Goal: Task Accomplishment & Management: Manage account settings

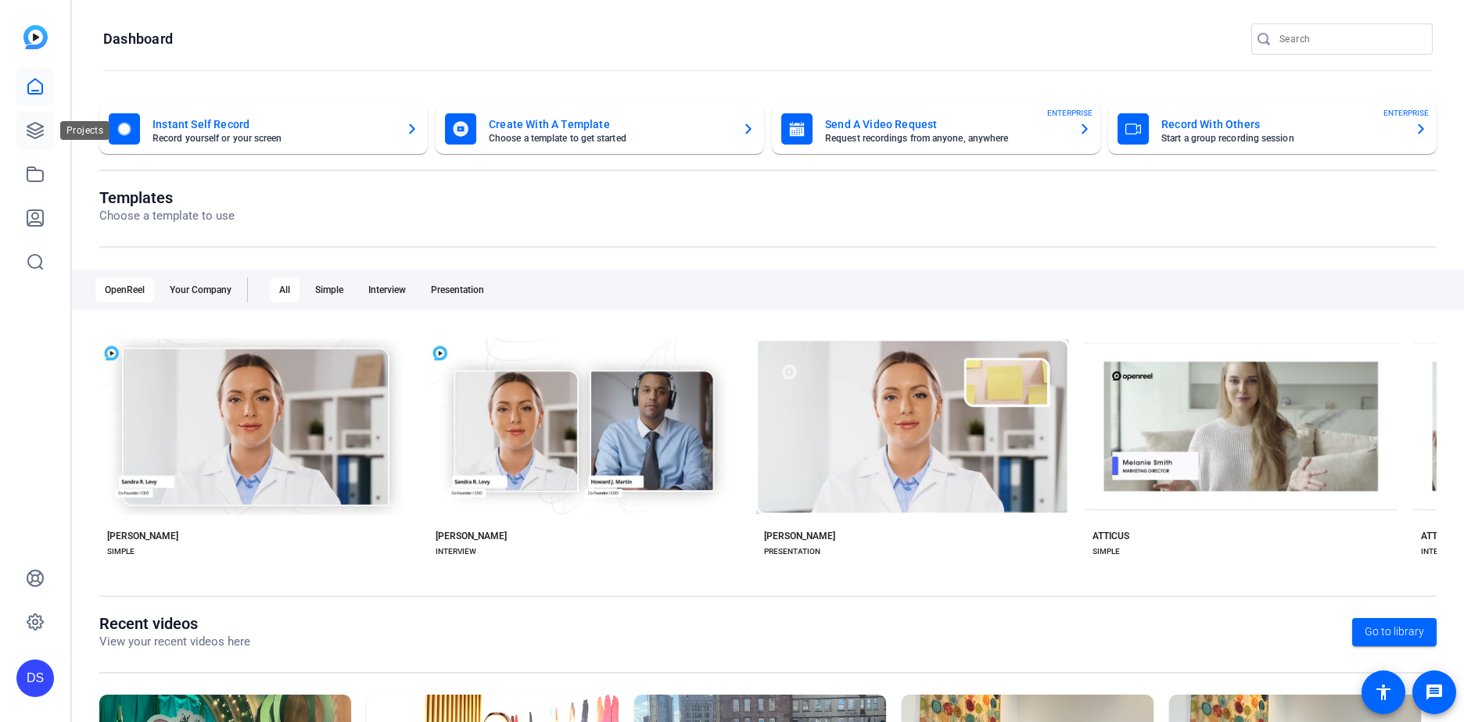
click at [28, 131] on icon at bounding box center [35, 131] width 16 height 16
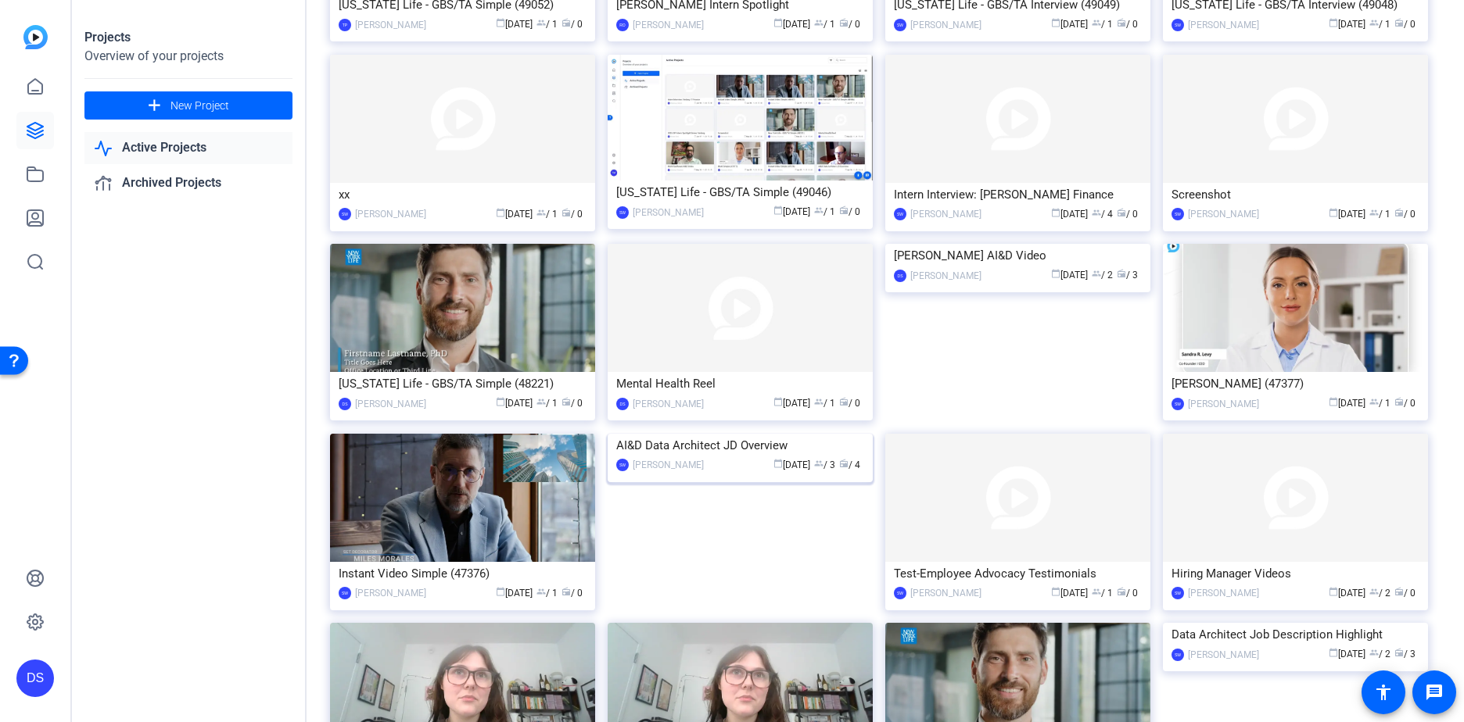
scroll to position [1664, 0]
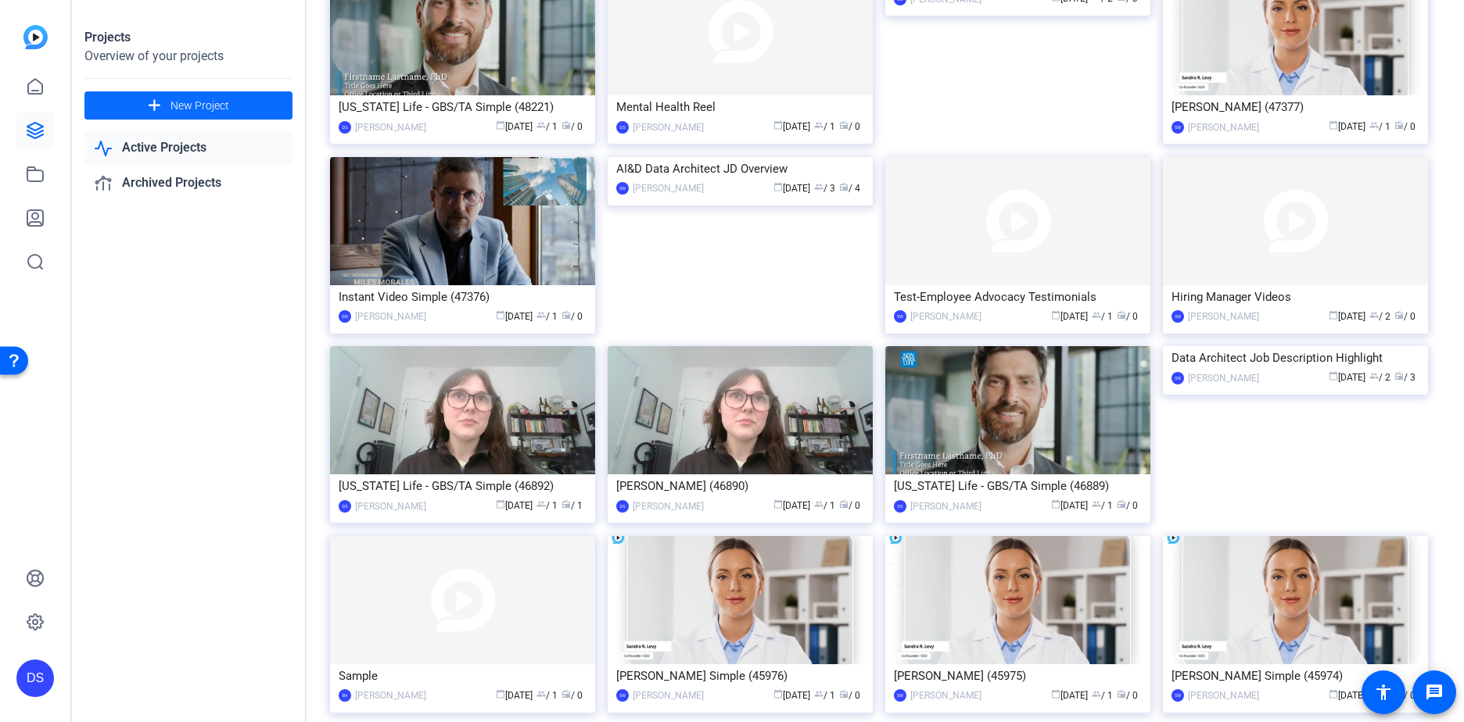
click at [158, 113] on mat-icon "add" at bounding box center [155, 106] width 20 height 20
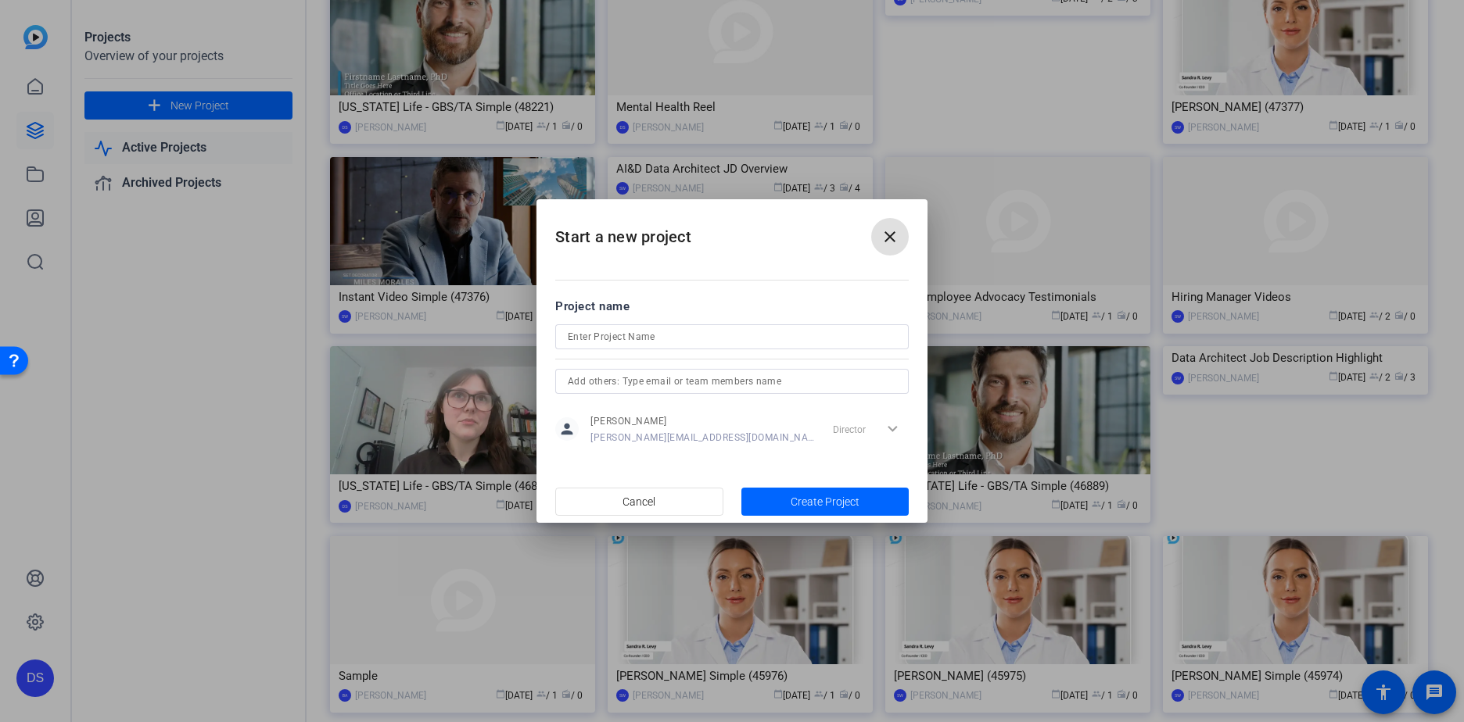
click at [888, 236] on mat-icon "close" at bounding box center [889, 237] width 19 height 19
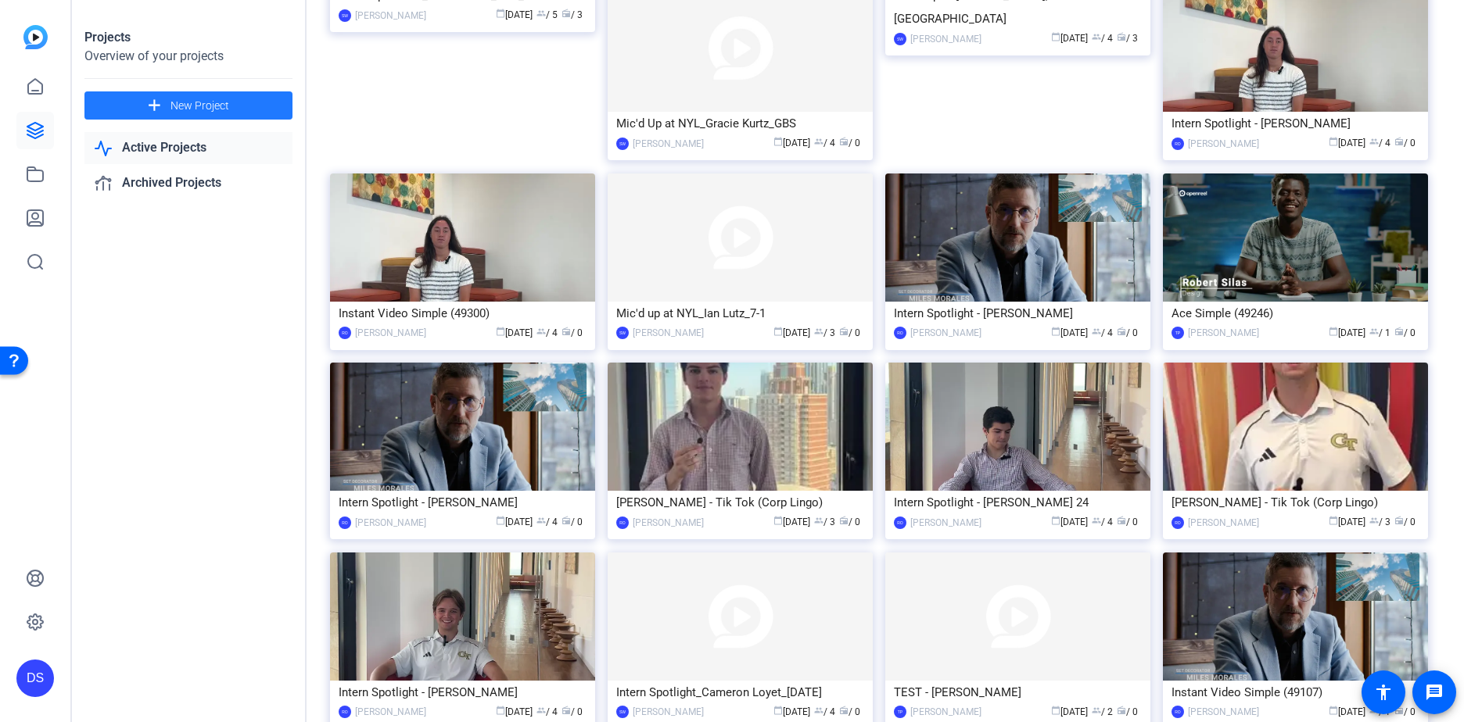
scroll to position [101, 0]
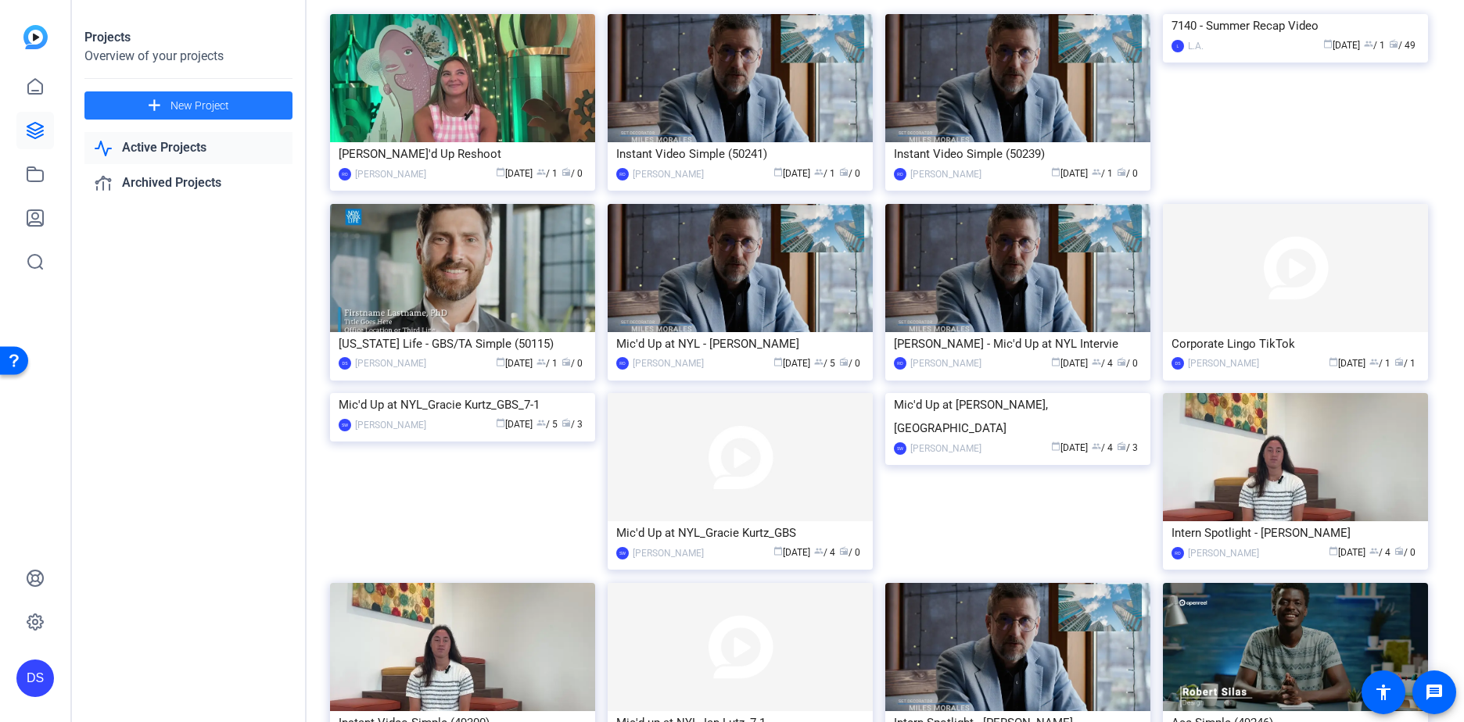
click at [167, 112] on span at bounding box center [188, 106] width 208 height 38
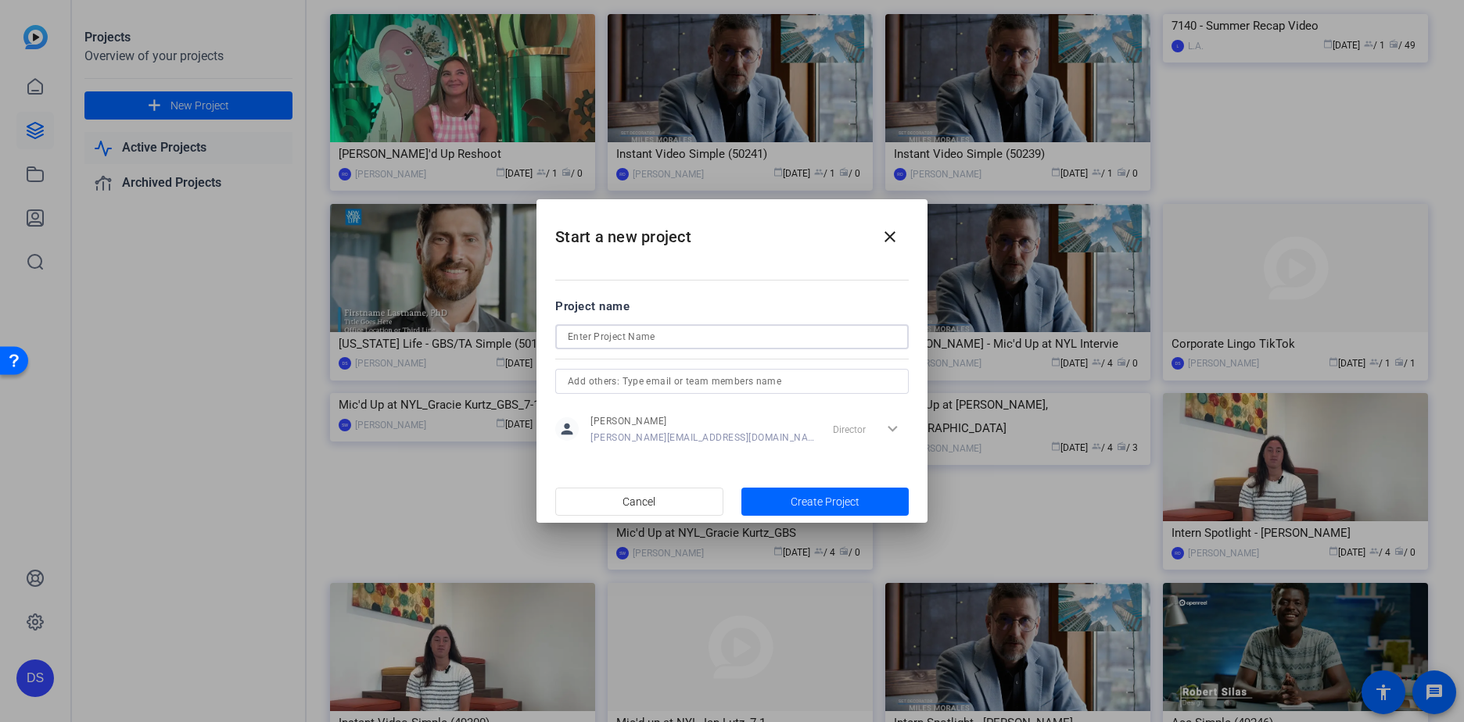
click at [665, 341] on input at bounding box center [732, 337] width 328 height 19
type input "Hasan Adolphus"
click at [820, 494] on span "Create Project" at bounding box center [824, 502] width 69 height 16
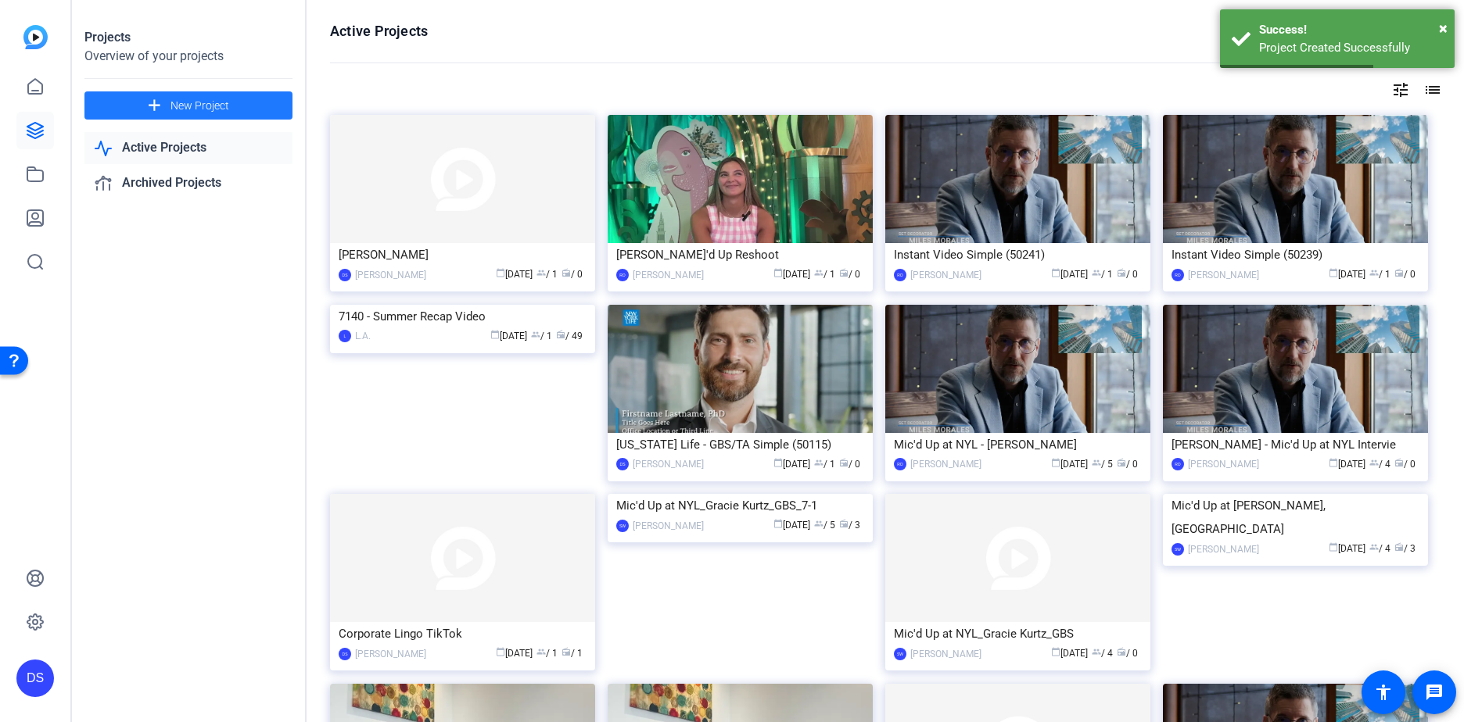
click at [436, 188] on img at bounding box center [462, 179] width 265 height 128
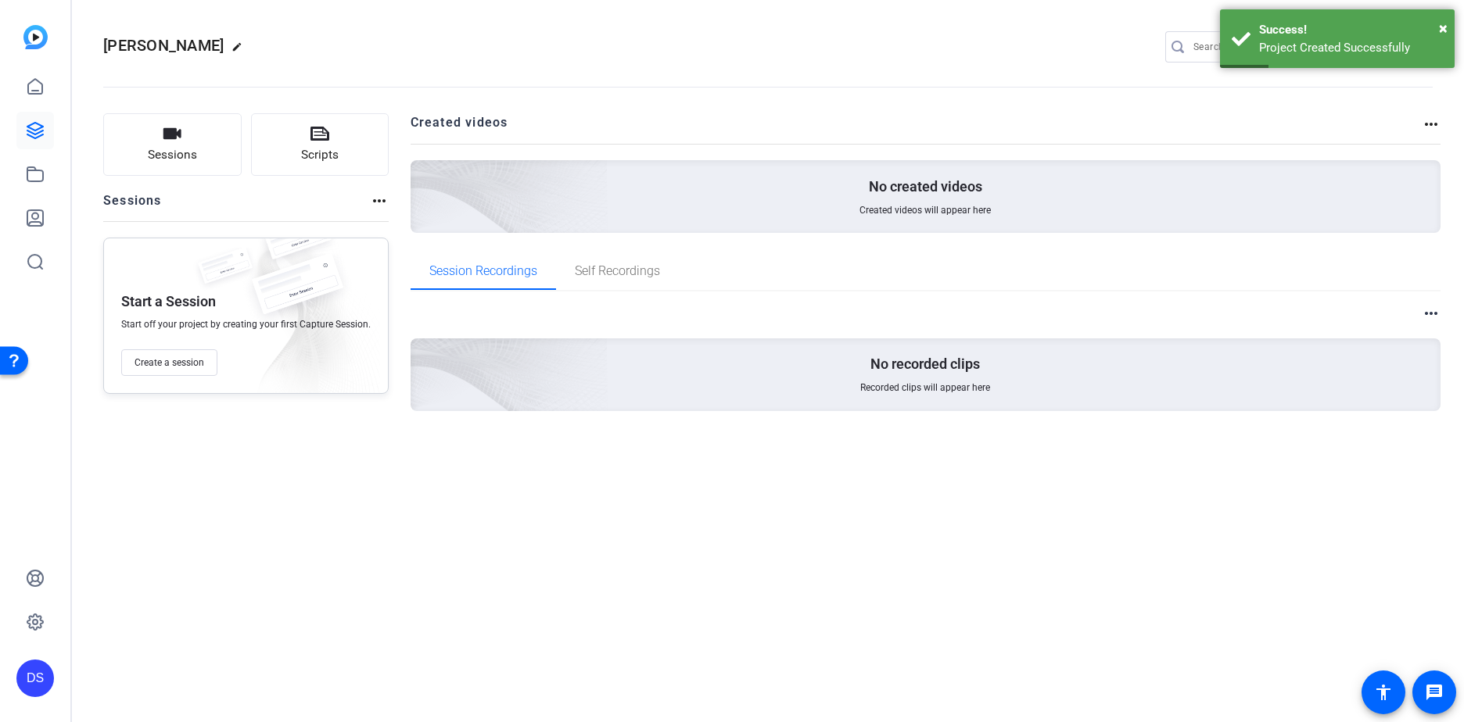
click at [1015, 182] on div "No created videos Created videos will appear here" at bounding box center [925, 196] width 1030 height 73
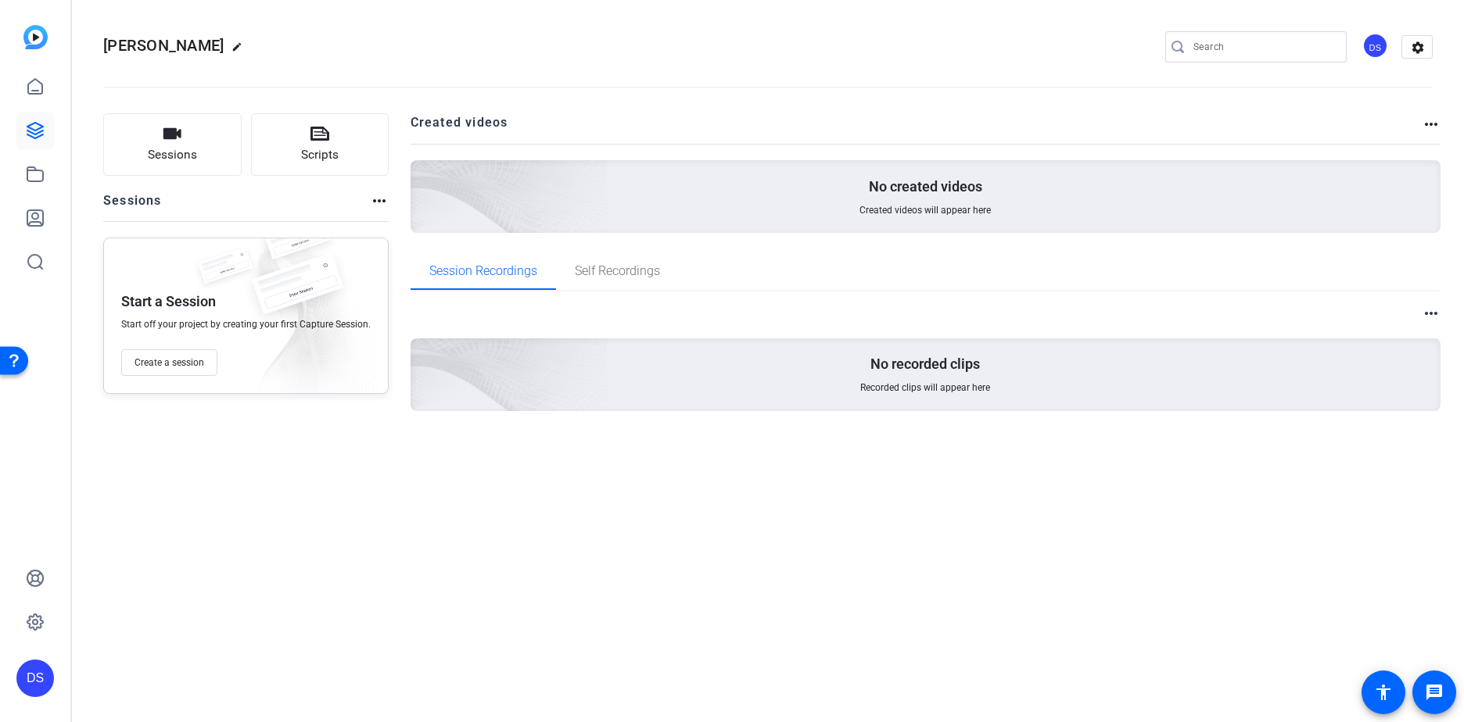
click at [1431, 124] on mat-icon "more_horiz" at bounding box center [1430, 124] width 19 height 19
click at [163, 136] on div at bounding box center [732, 361] width 1464 height 722
click at [370, 201] on mat-icon "more_horiz" at bounding box center [379, 201] width 19 height 19
click at [194, 132] on div at bounding box center [732, 361] width 1464 height 722
click at [140, 149] on button "Sessions" at bounding box center [172, 144] width 138 height 63
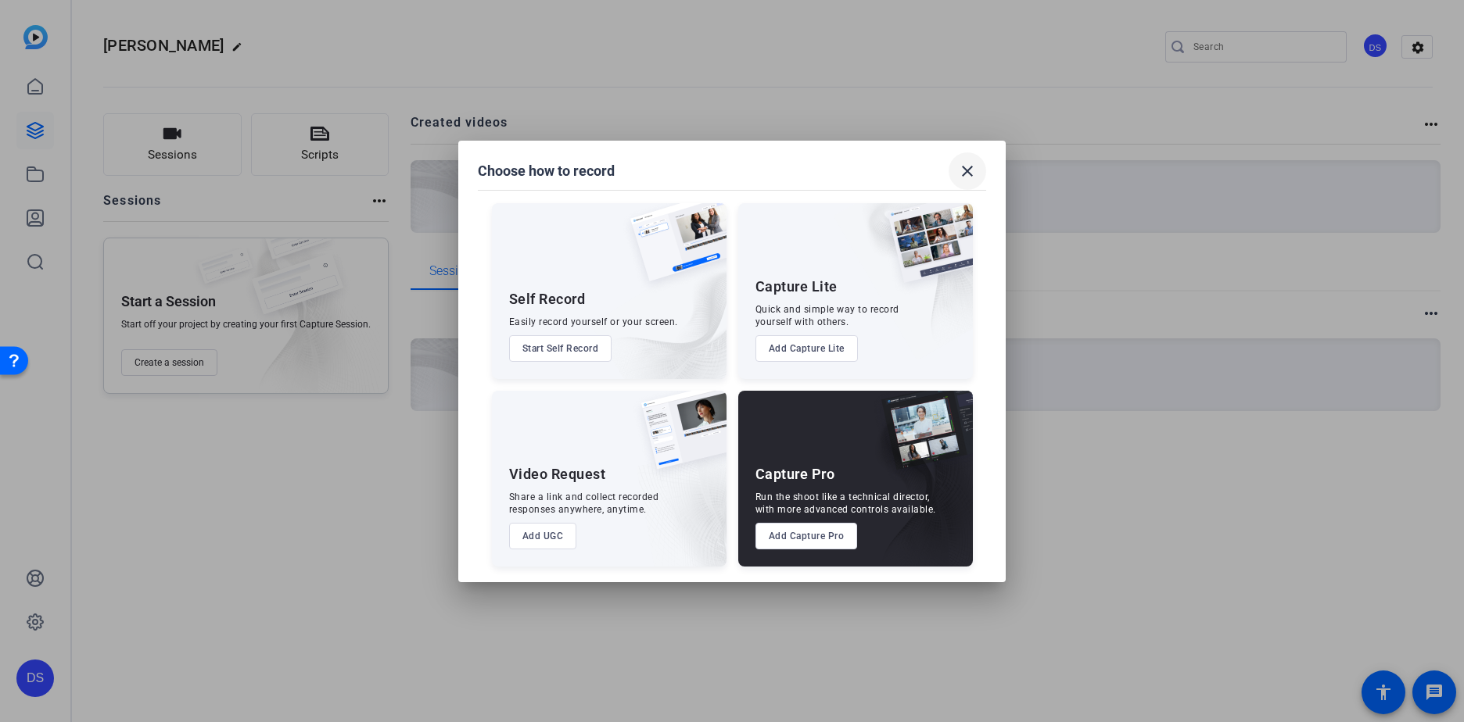
click at [971, 173] on mat-icon "close" at bounding box center [967, 171] width 19 height 19
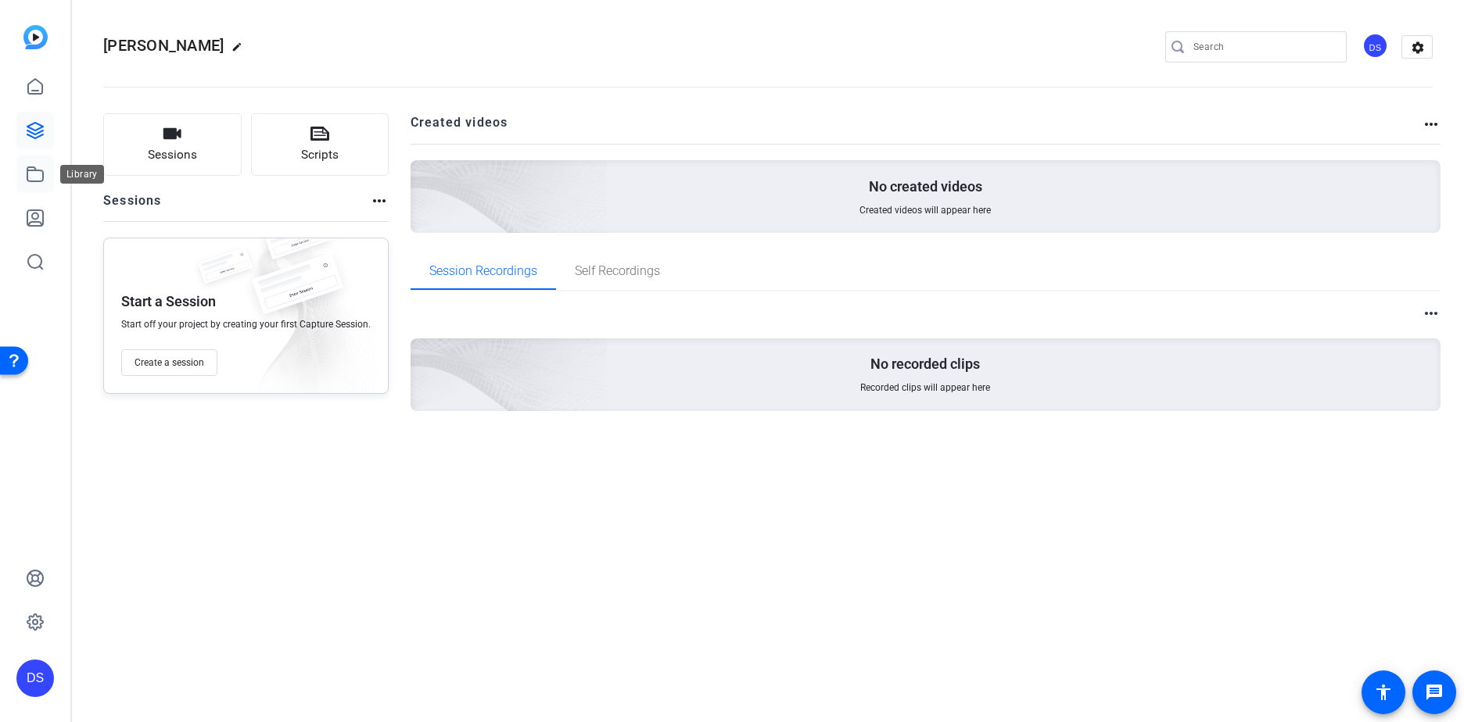
click at [38, 162] on link at bounding box center [35, 175] width 38 height 38
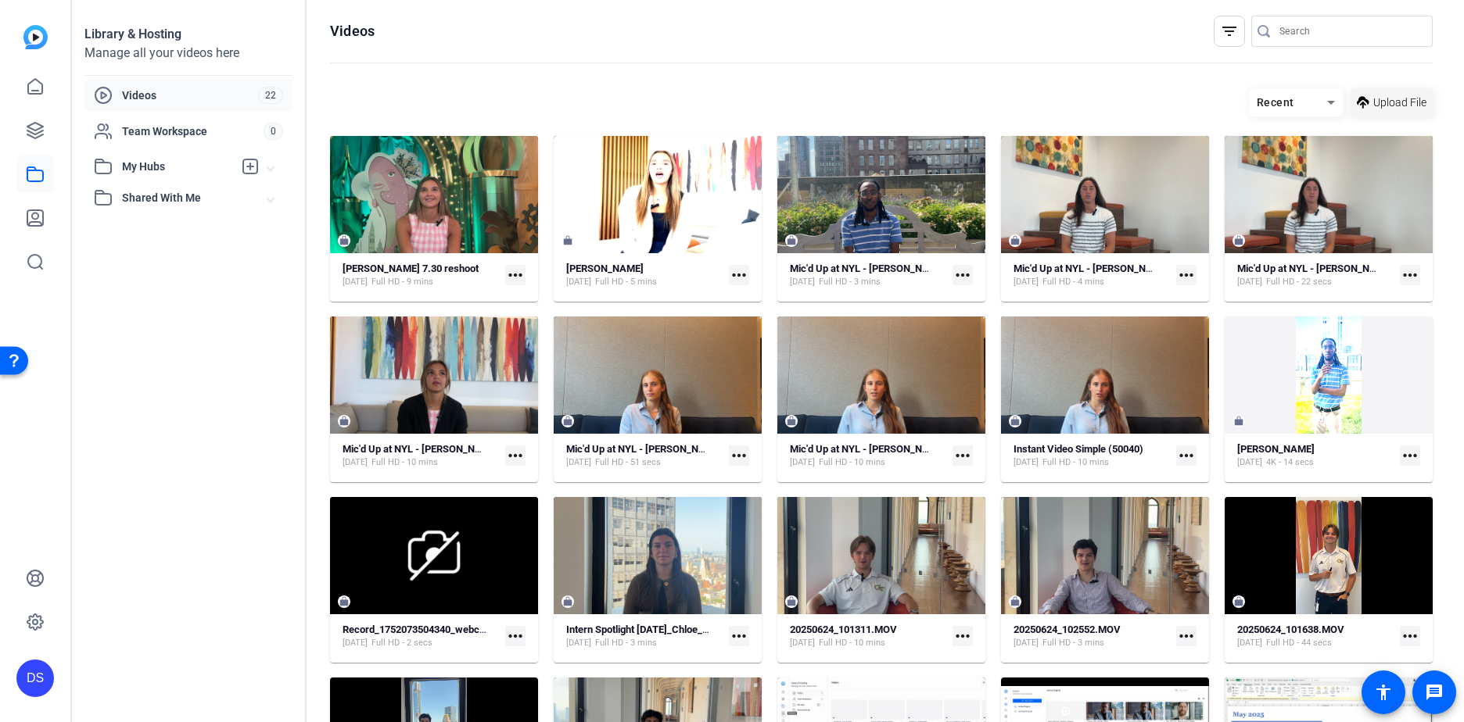
click at [1378, 103] on span "Upload File" at bounding box center [1399, 103] width 53 height 16
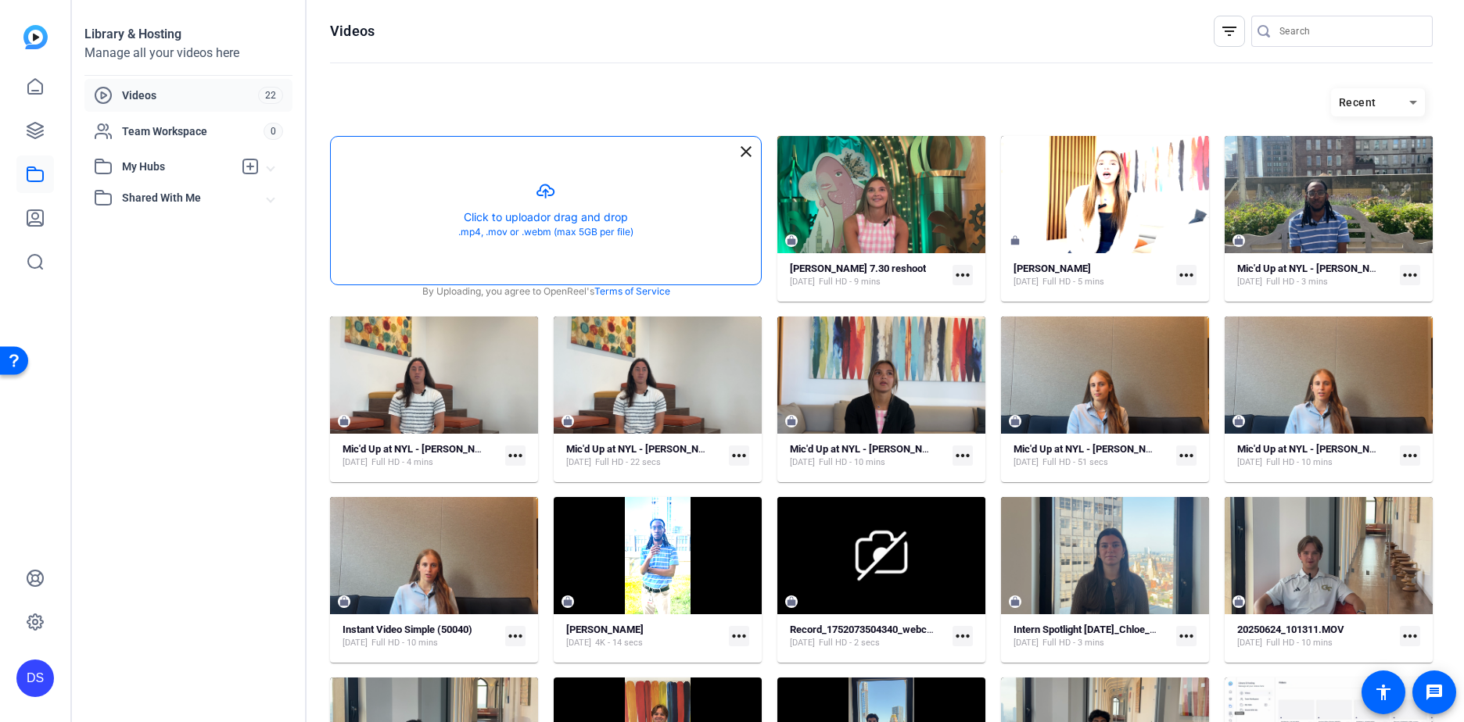
click at [625, 220] on button "button" at bounding box center [546, 211] width 430 height 148
click at [550, 191] on button "button" at bounding box center [546, 211] width 430 height 148
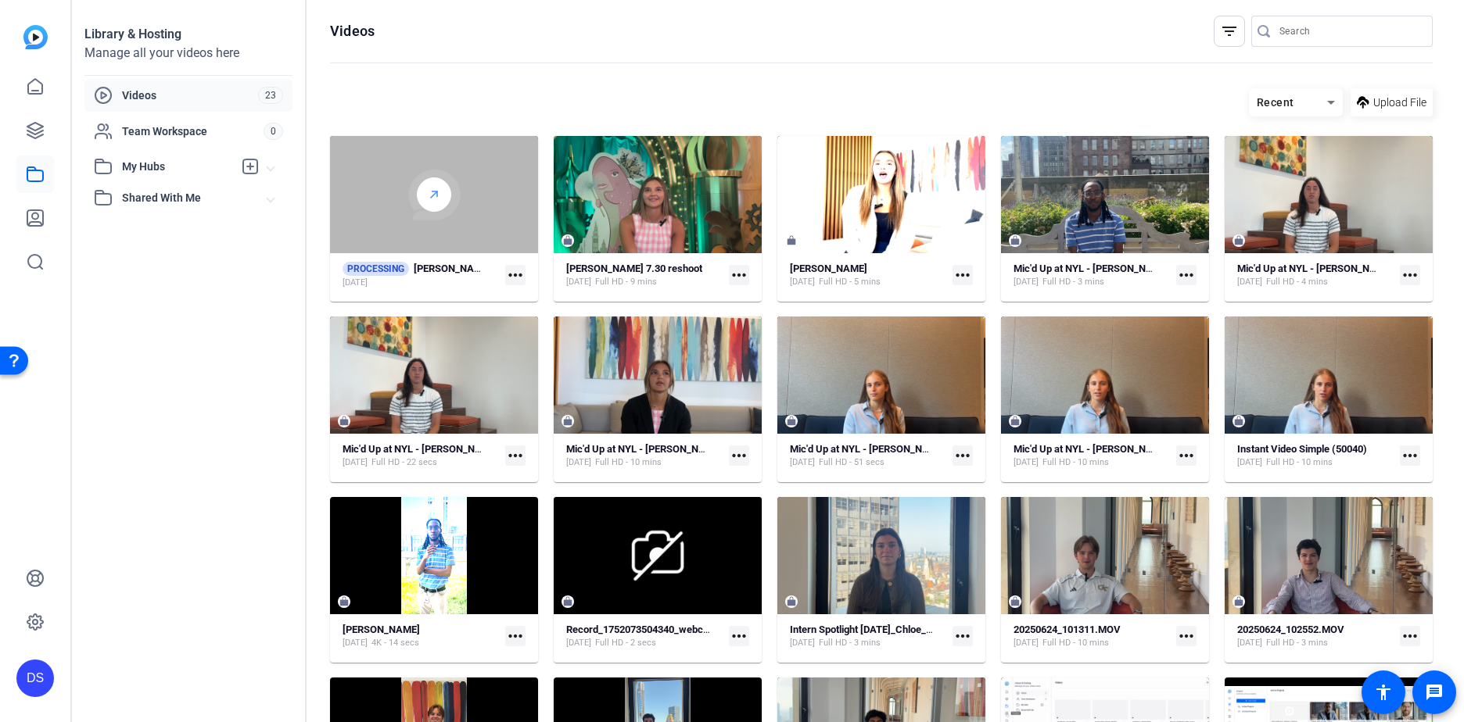
click at [435, 188] on icon at bounding box center [434, 194] width 13 height 19
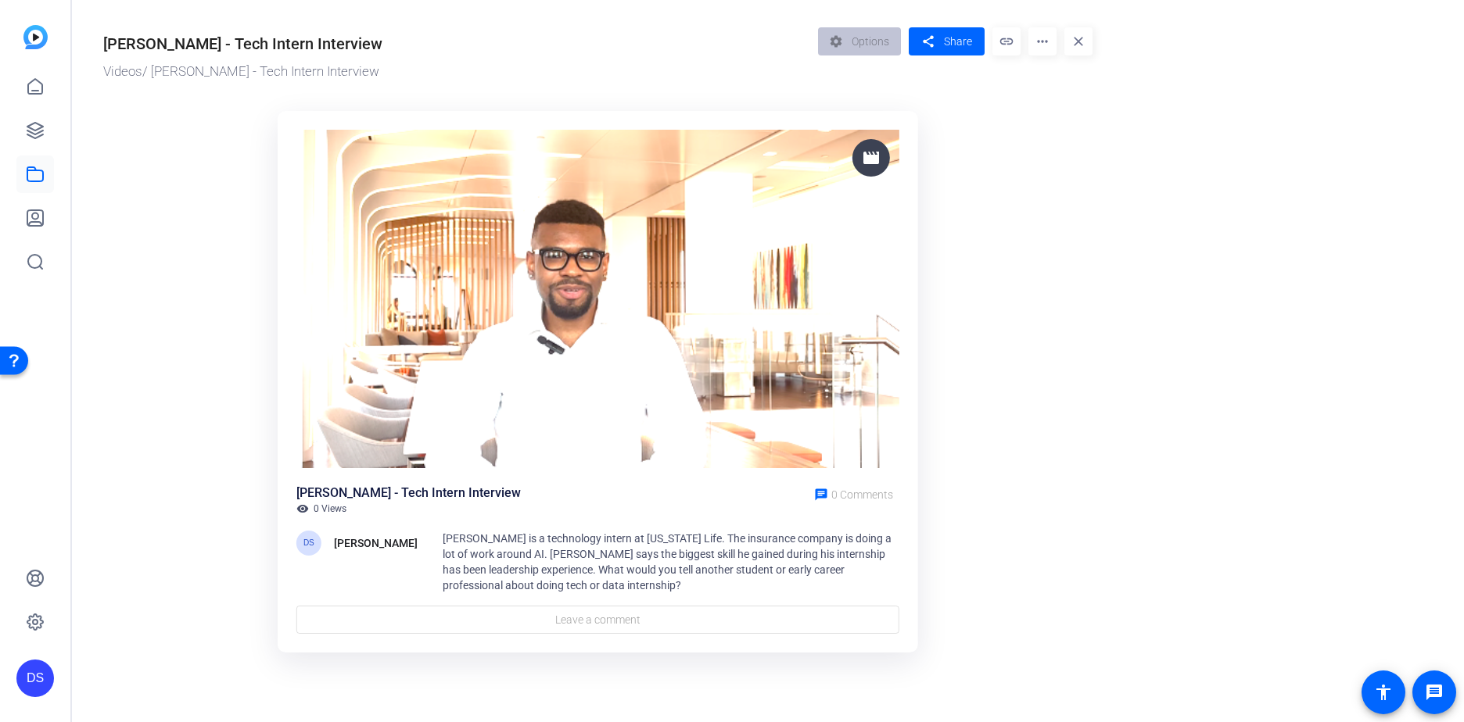
click at [624, 581] on div "[PERSON_NAME] is a technology intern at [US_STATE] Life. The insurance company …" at bounding box center [671, 562] width 457 height 63
click at [458, 553] on span "[PERSON_NAME] is a technology intern at [US_STATE] Life. The insurance company …" at bounding box center [667, 561] width 449 height 59
click at [565, 542] on span "[PERSON_NAME] is a technology intern at [US_STATE] Life. The insurance company …" at bounding box center [667, 561] width 449 height 59
click at [433, 542] on div "DS Delaney Sheehan H Hassan is a technology intern at New York Life. The insura…" at bounding box center [597, 562] width 603 height 63
click at [1047, 37] on mat-icon "more_horiz" at bounding box center [1042, 41] width 28 height 28
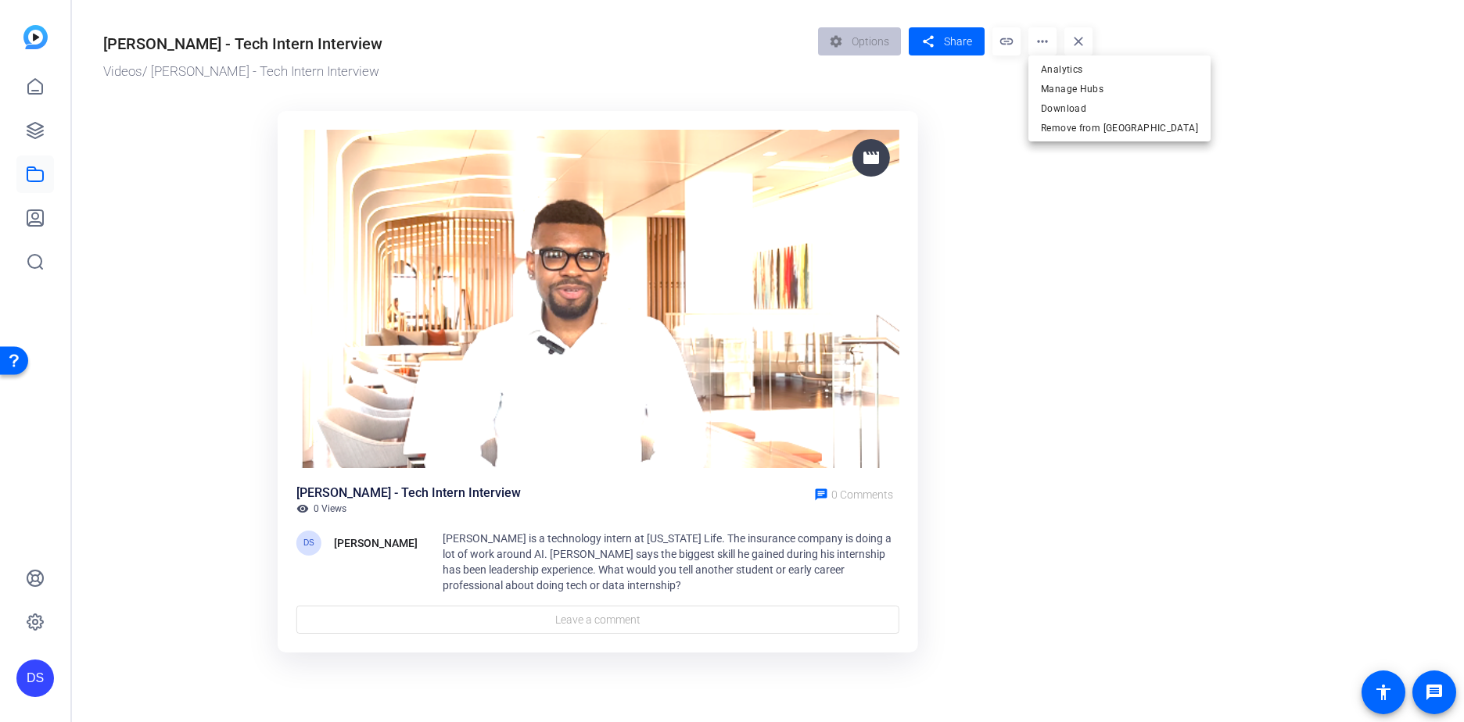
click at [355, 292] on div at bounding box center [732, 361] width 1464 height 722
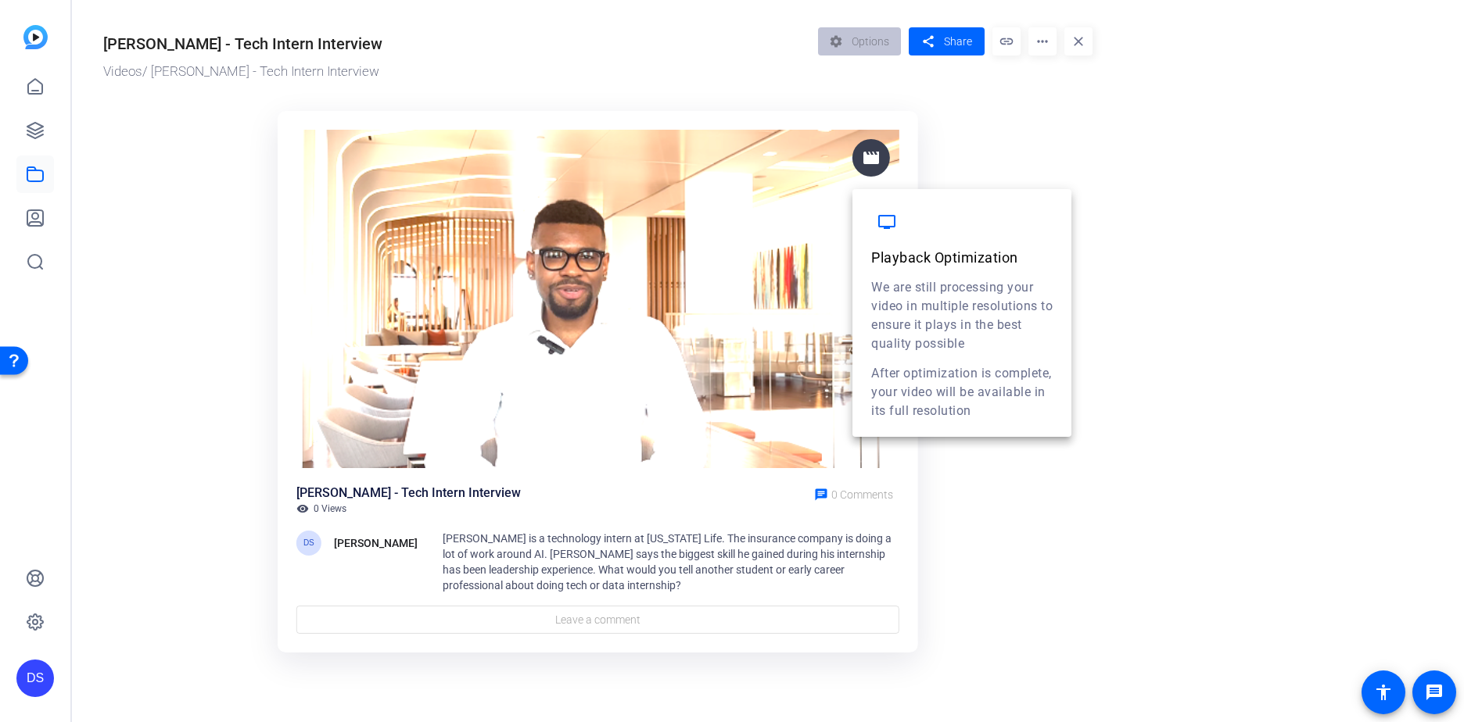
click at [861, 146] on span at bounding box center [871, 158] width 38 height 38
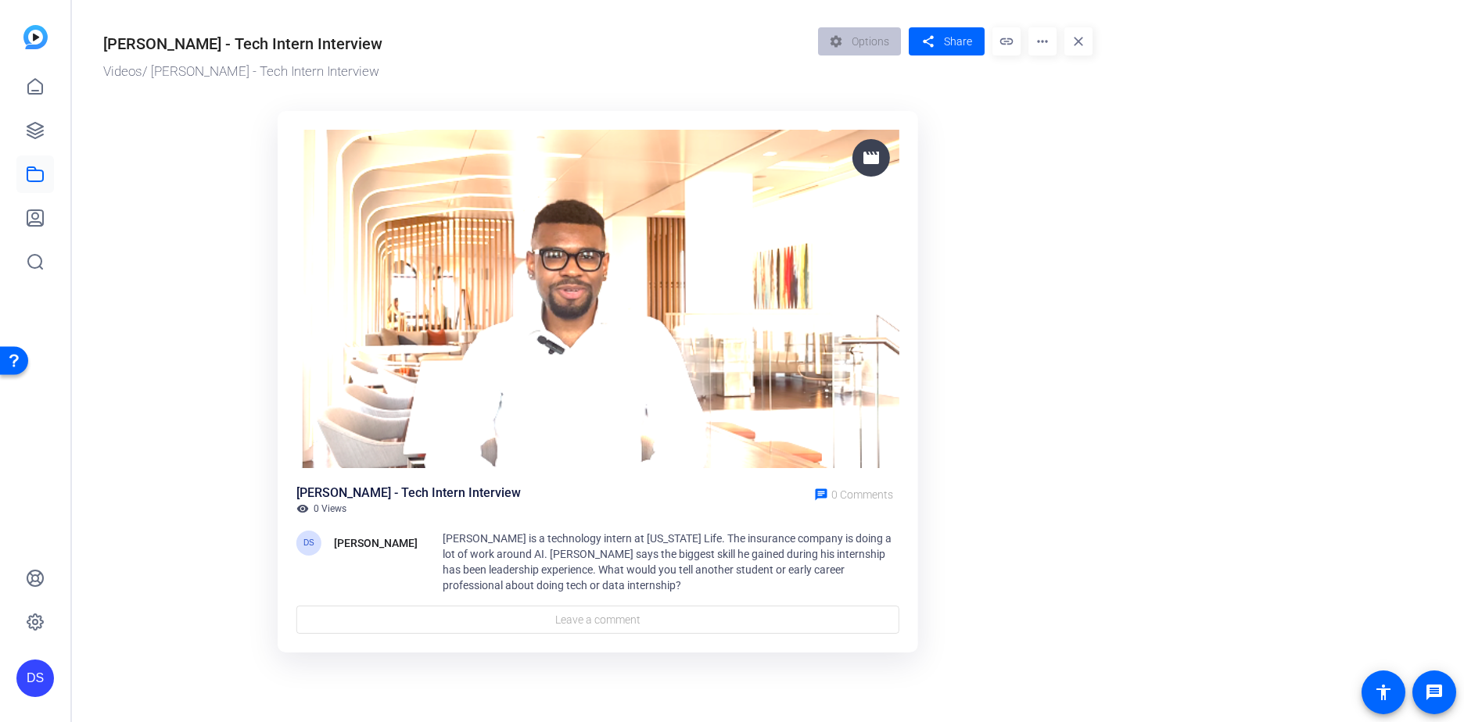
click at [465, 384] on img at bounding box center [597, 299] width 603 height 339
click at [1038, 34] on mat-icon "more_horiz" at bounding box center [1042, 41] width 28 height 28
click at [939, 43] on div at bounding box center [732, 361] width 1464 height 722
click at [525, 271] on img at bounding box center [597, 299] width 603 height 339
click at [572, 316] on img at bounding box center [597, 299] width 603 height 339
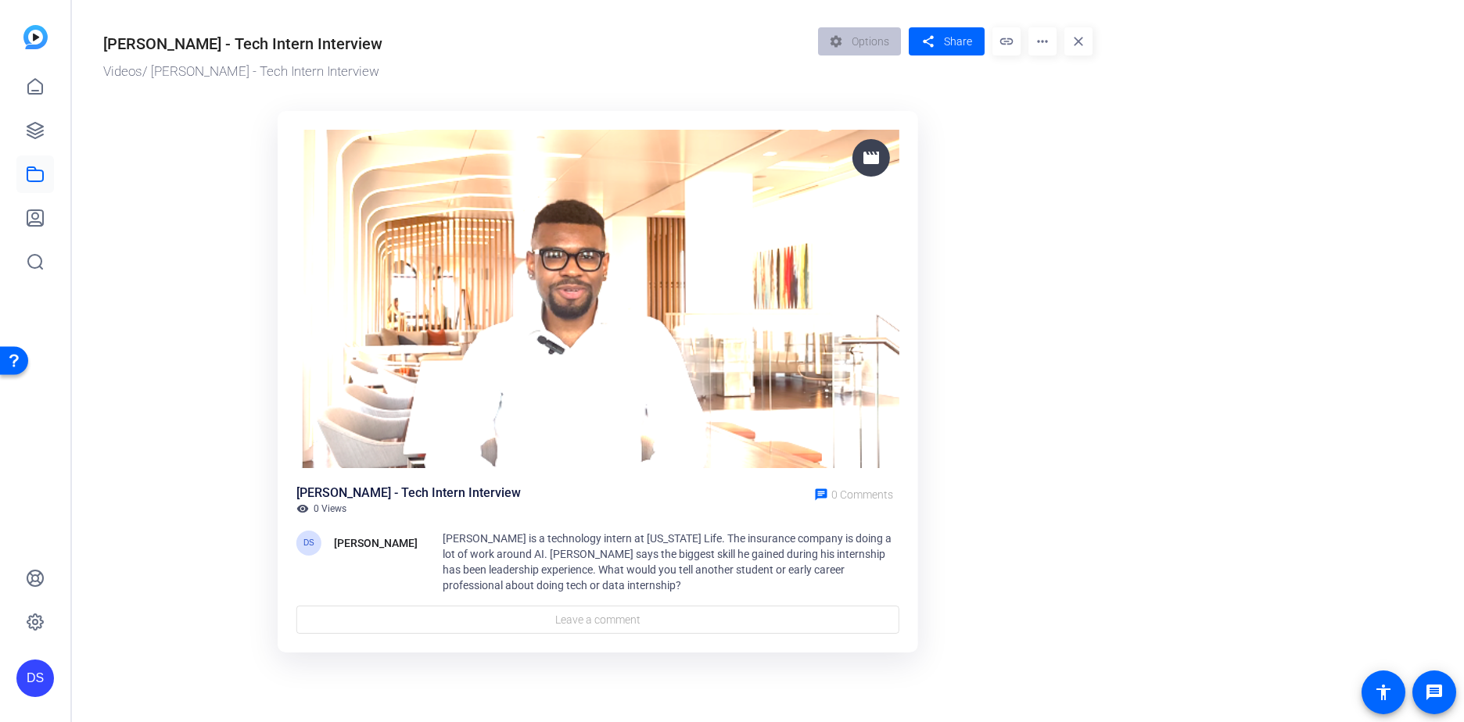
click at [647, 555] on span "[PERSON_NAME] is a technology intern at [US_STATE] Life. The insurance company …" at bounding box center [667, 561] width 449 height 59
click at [350, 543] on div "[PERSON_NAME]" at bounding box center [376, 543] width 84 height 19
click at [596, 408] on img at bounding box center [597, 299] width 603 height 339
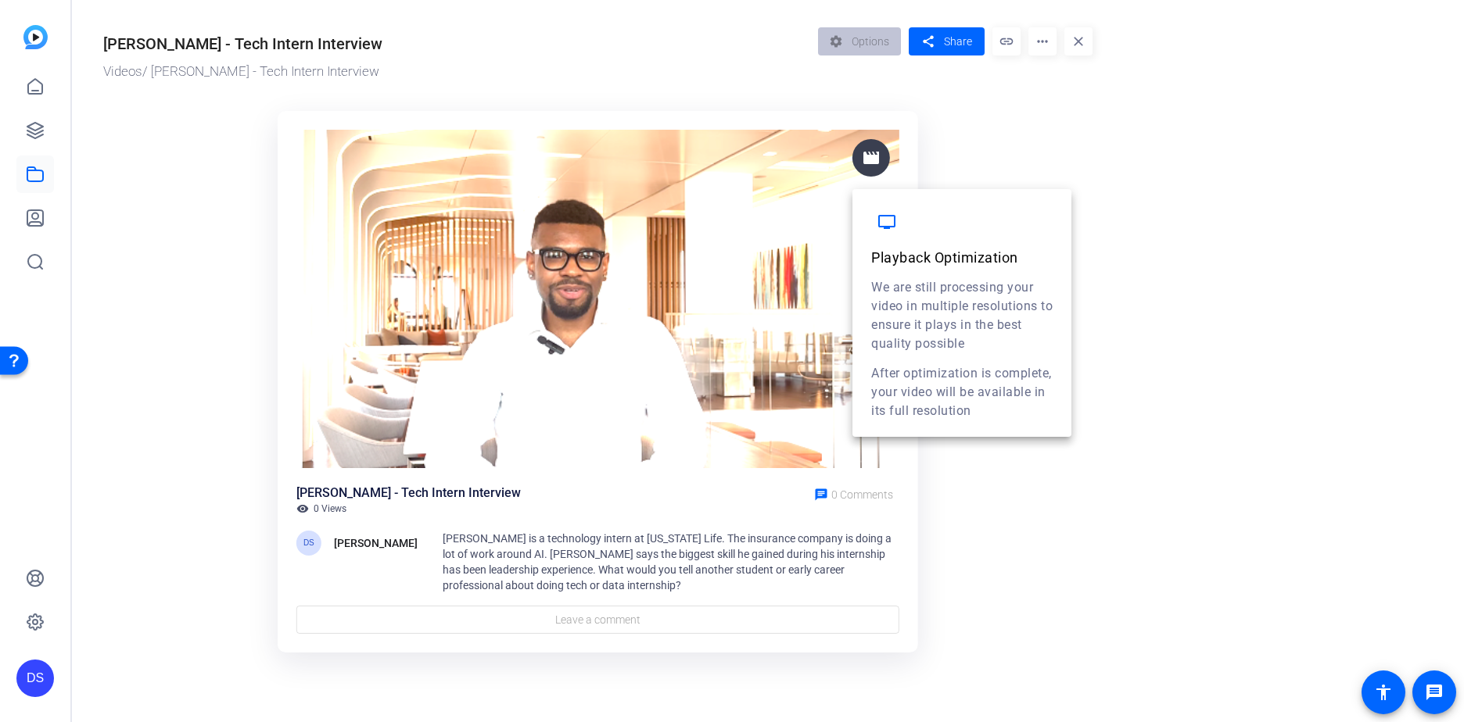
click at [876, 157] on mat-icon "movie" at bounding box center [871, 158] width 19 height 19
